Goal: Find specific page/section: Find specific page/section

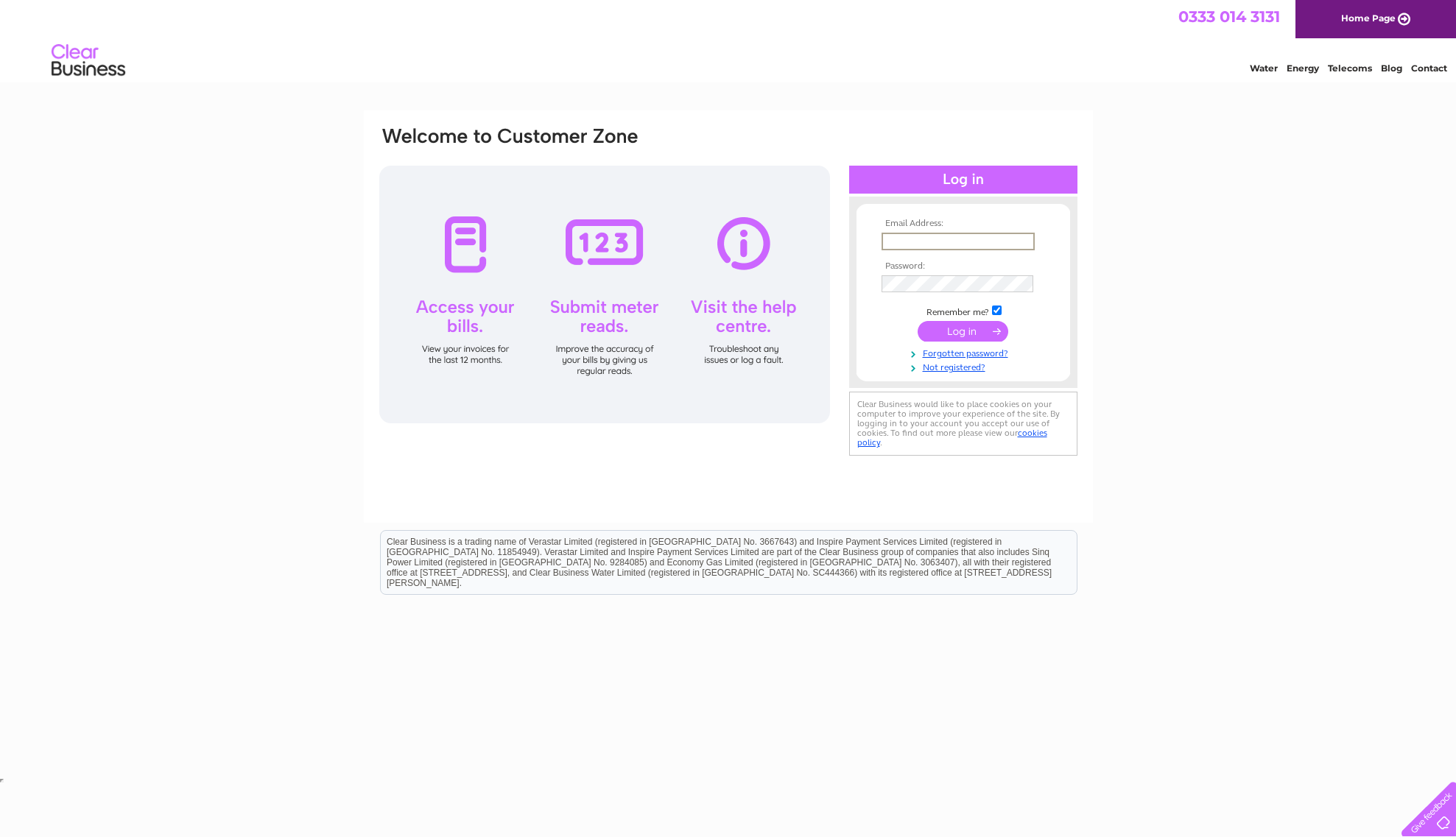
type input "[EMAIL_ADDRESS][DOMAIN_NAME]"
click at [966, 336] on input "submit" at bounding box center [963, 332] width 91 height 21
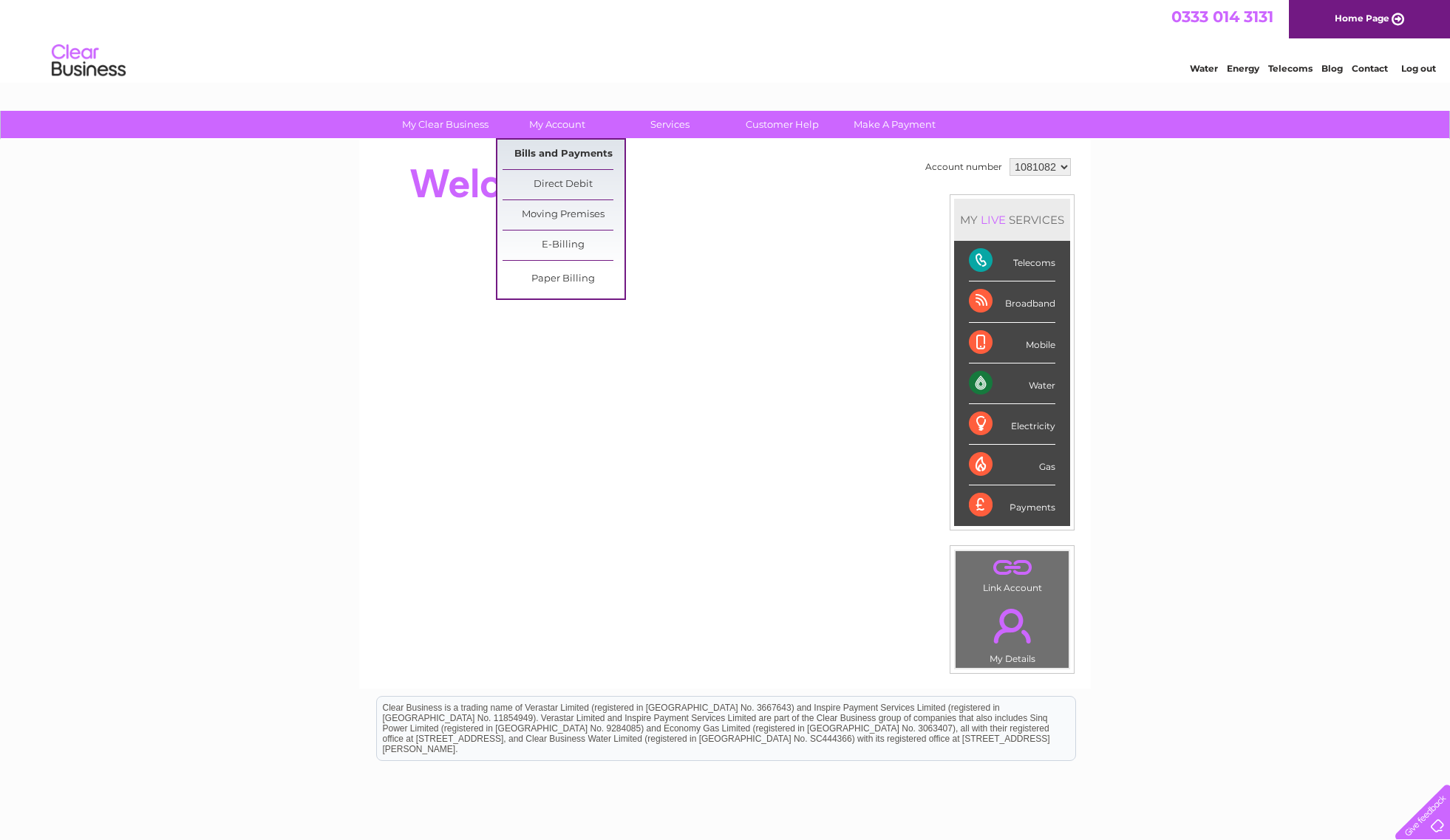
click at [570, 153] on link "Bills and Payments" at bounding box center [564, 155] width 122 height 30
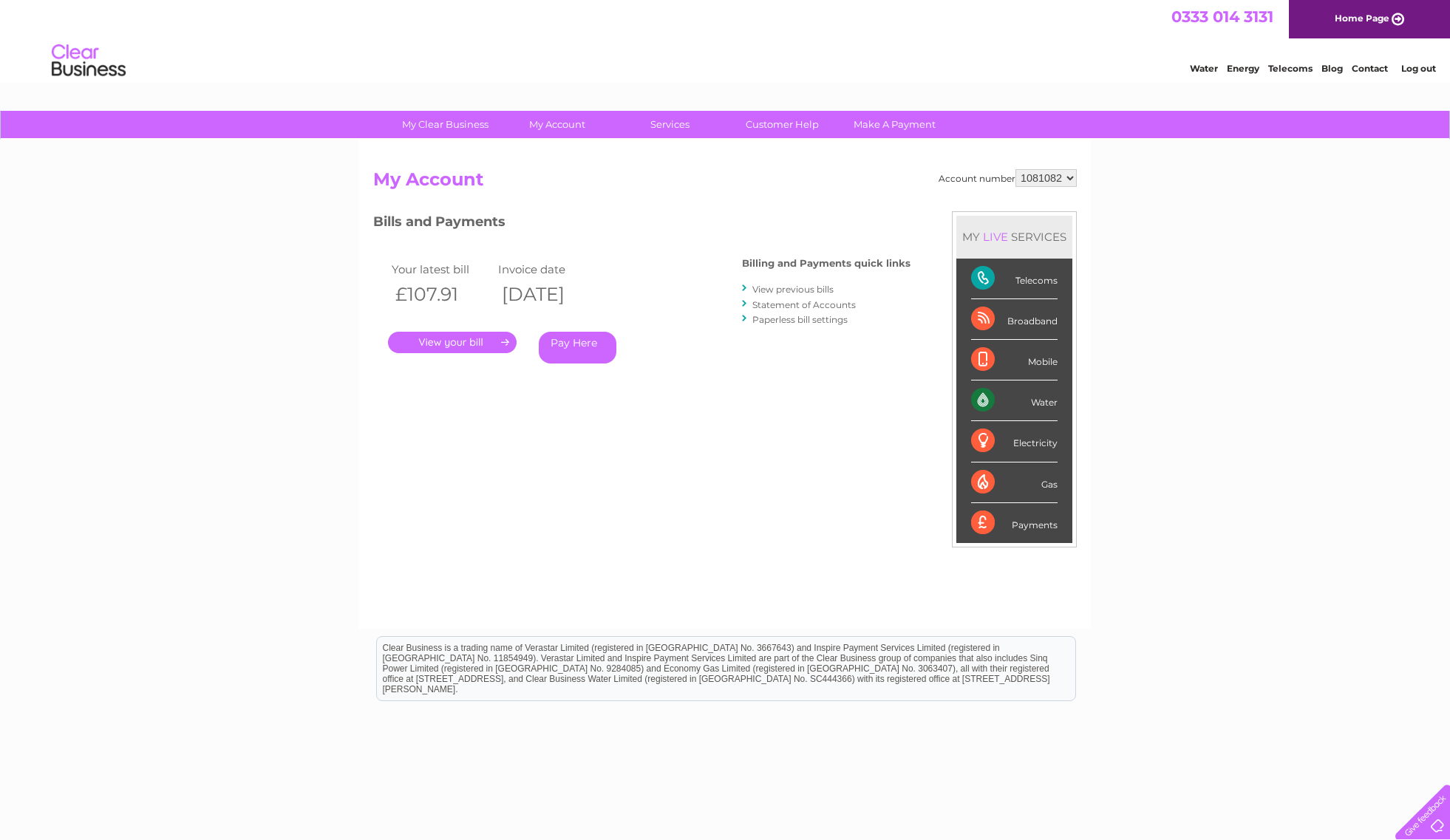
click at [468, 341] on link "." at bounding box center [452, 343] width 128 height 22
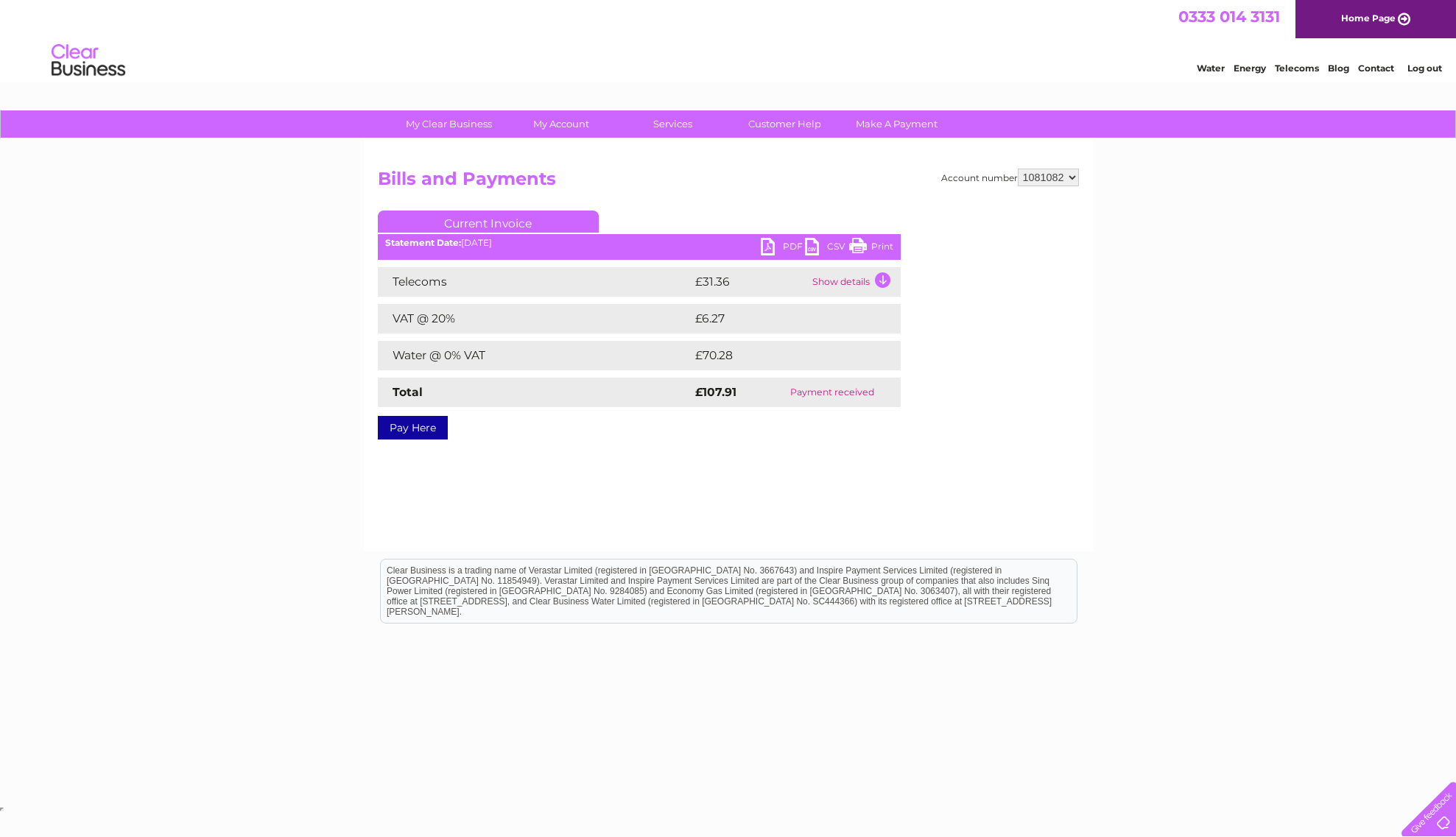
click at [788, 244] on link "PDF" at bounding box center [782, 248] width 44 height 22
